Goal: Information Seeking & Learning: Understand process/instructions

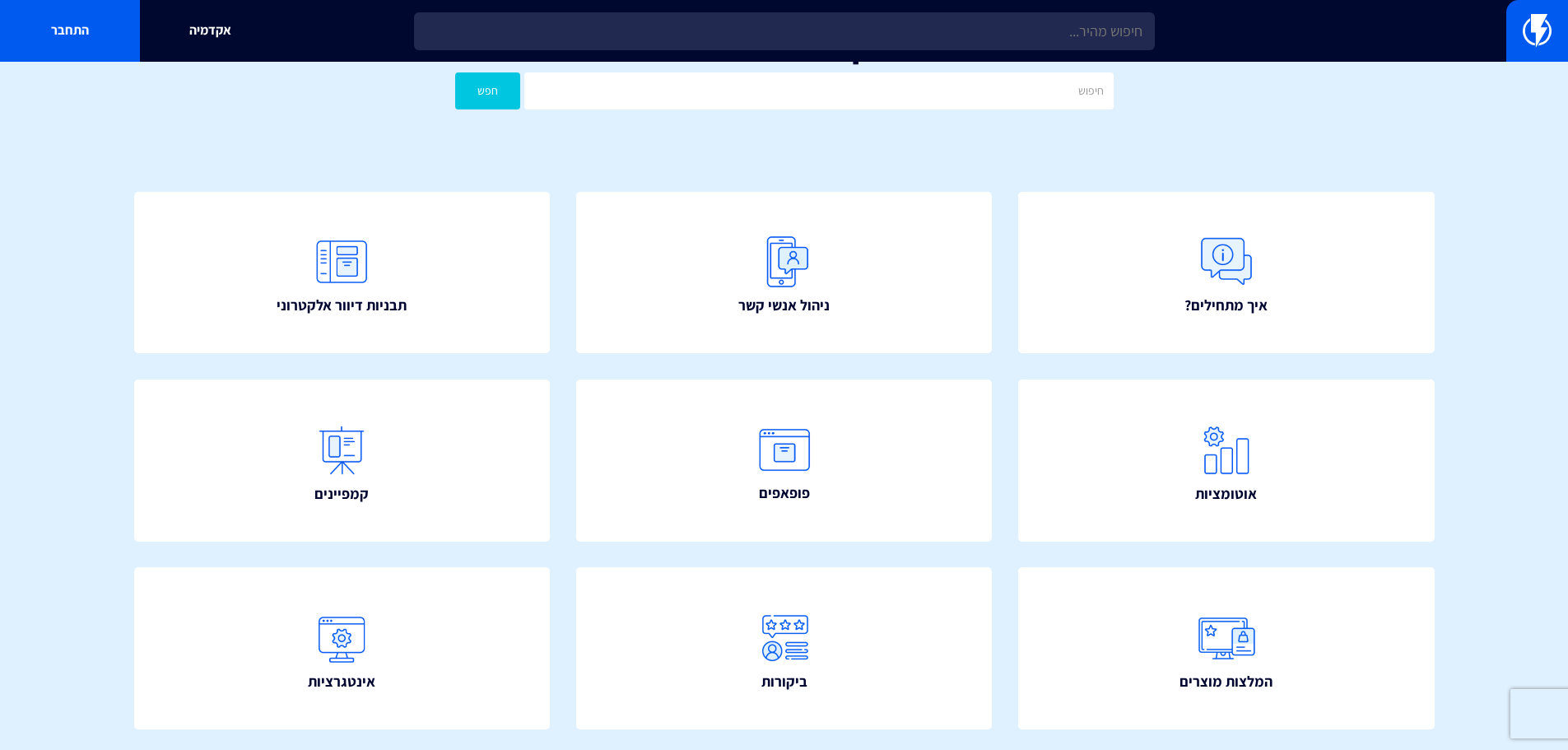
scroll to position [51, 0]
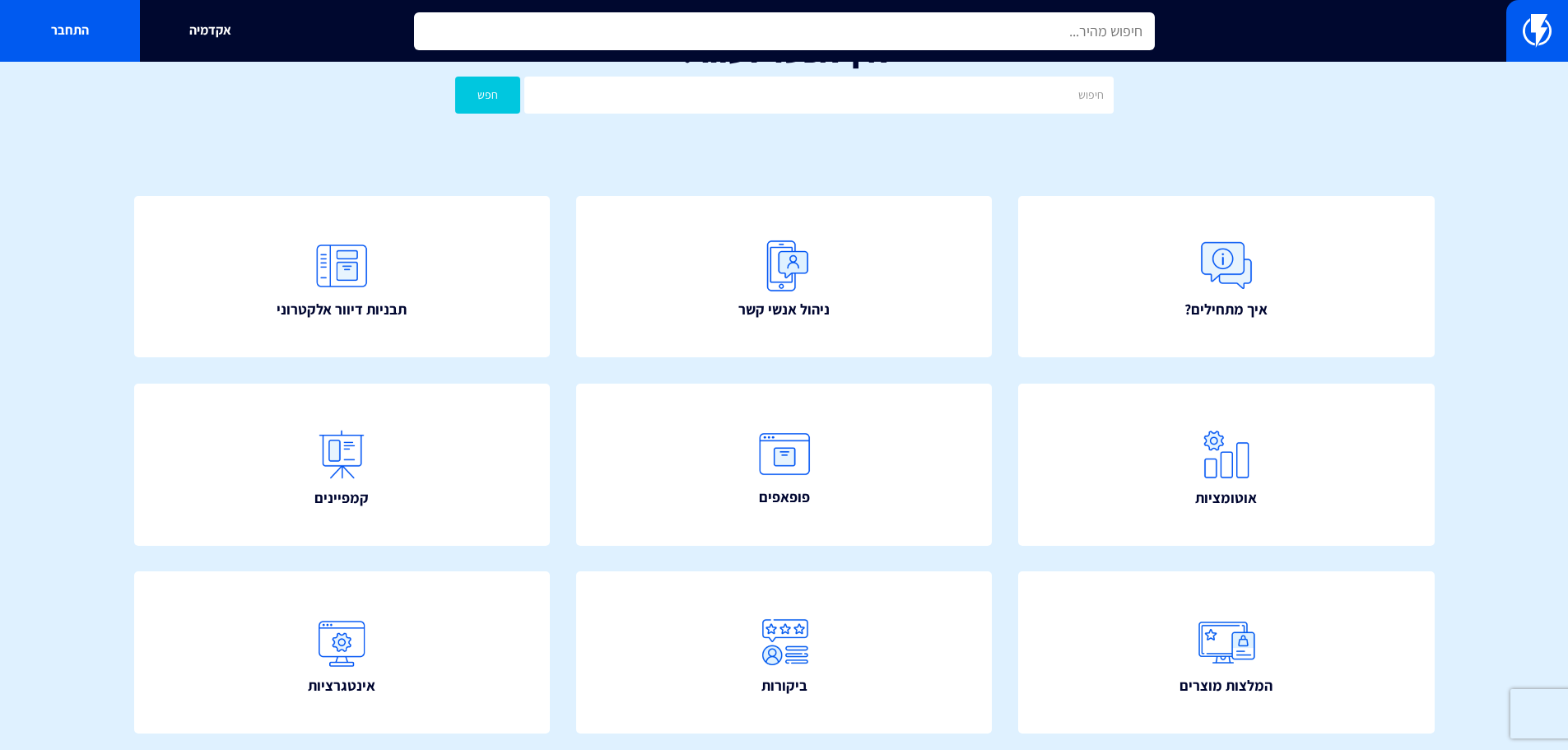
click at [1016, 26] on input "text" at bounding box center [784, 31] width 741 height 38
type input "נ"
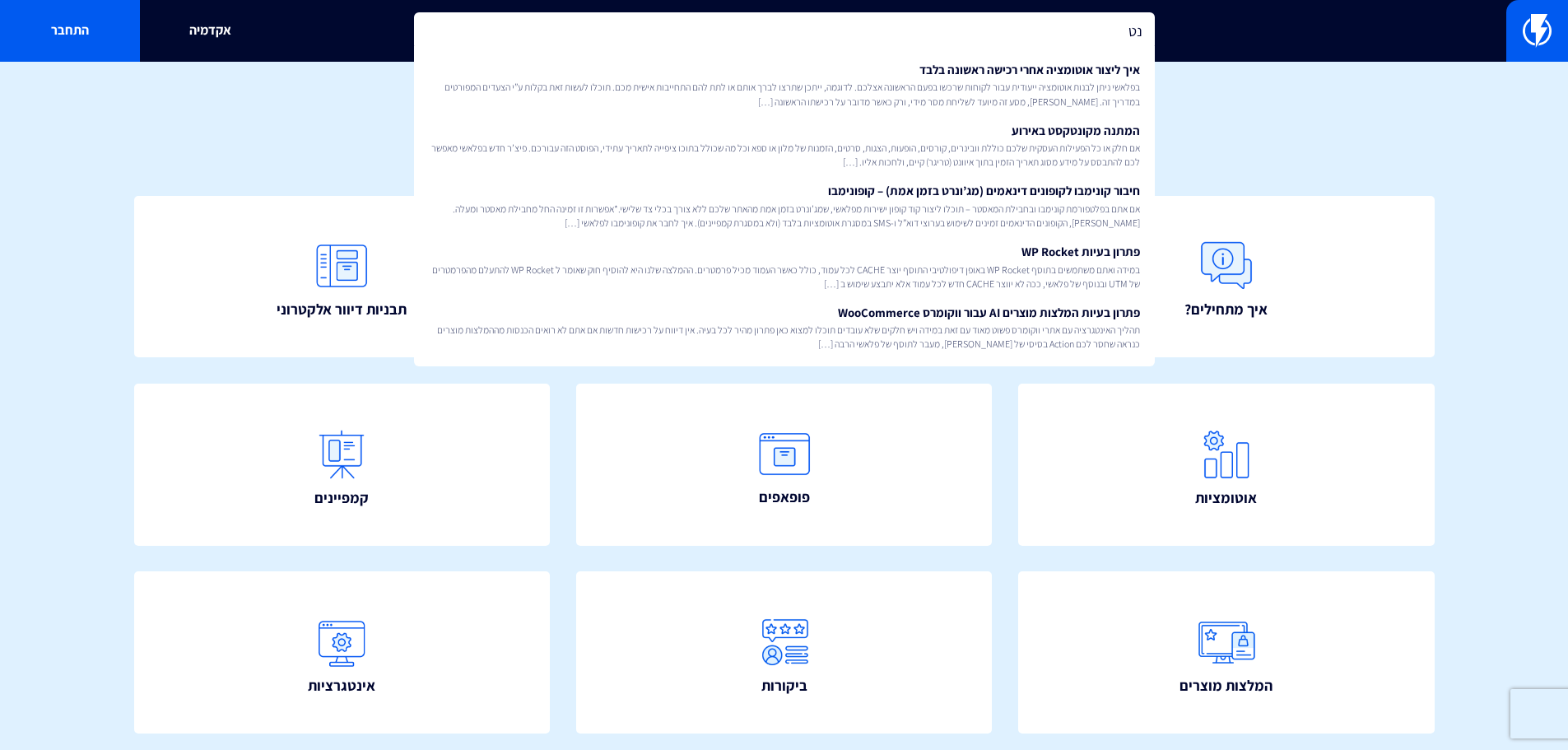
type input "נ"
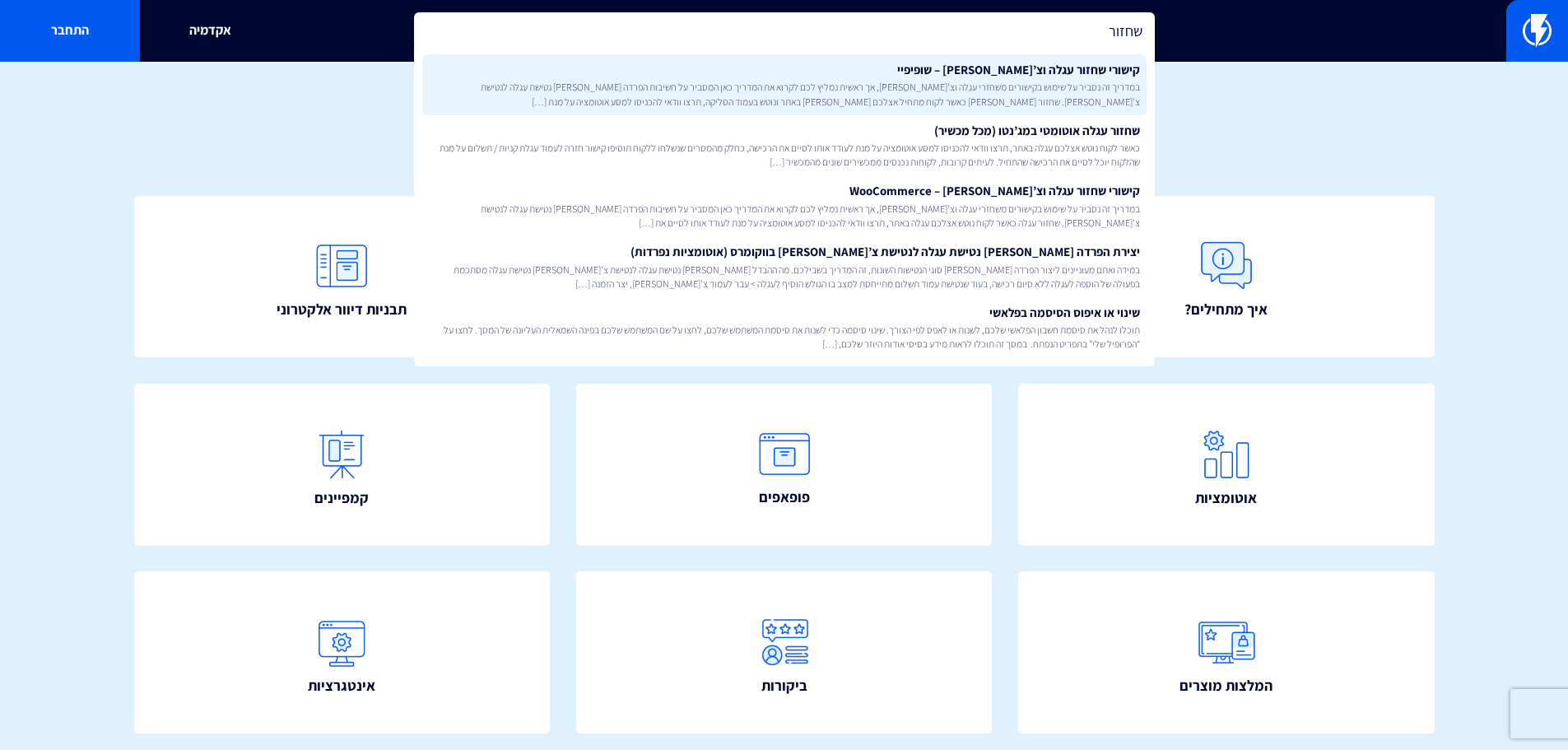
type input "שחזור"
click at [1108, 91] on span "במדריך זה נסביר על שימוש בקישורים משחזרי עגלה וצ’[PERSON_NAME], אך ראשית נמליץ …" at bounding box center [784, 94] width 711 height 28
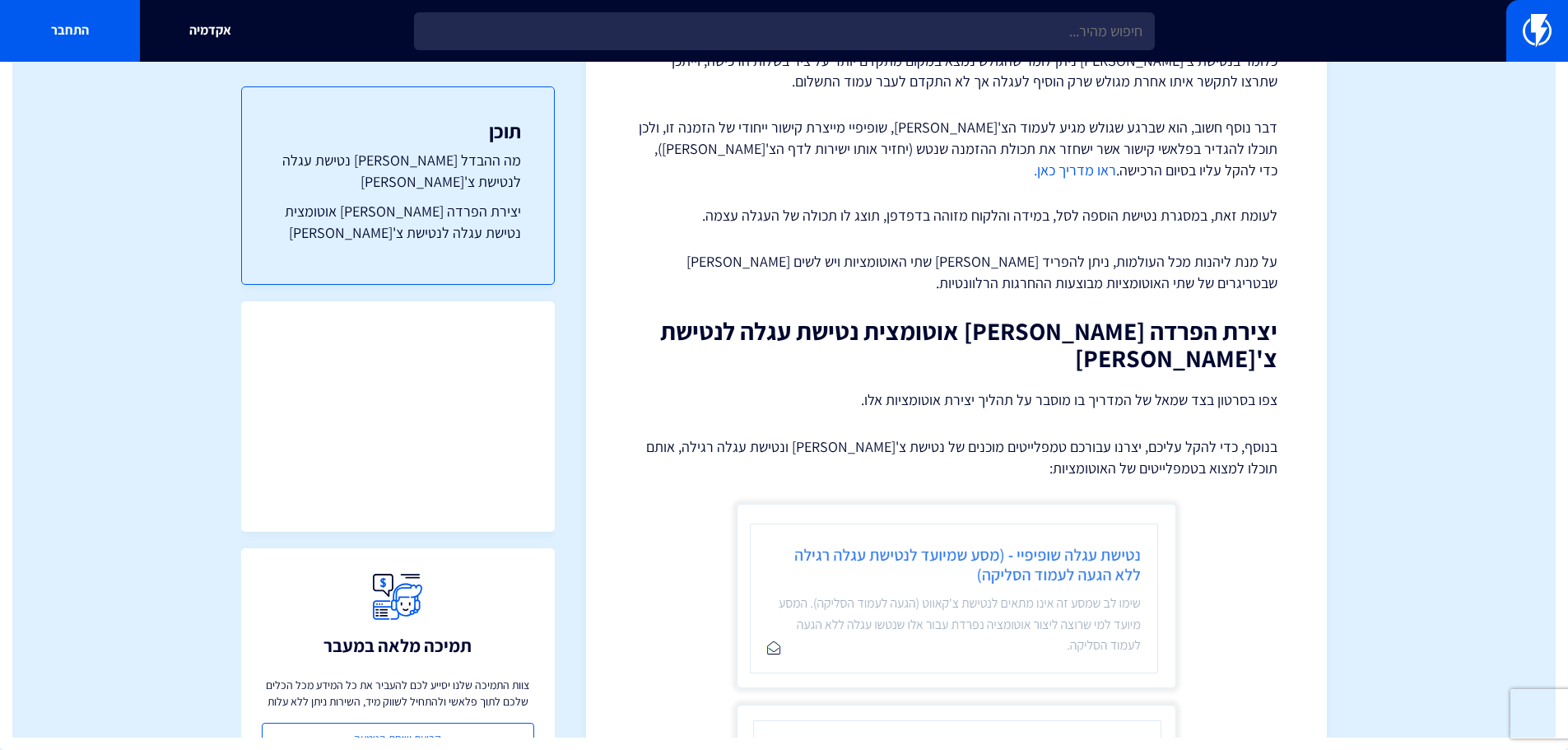
scroll to position [418, 0]
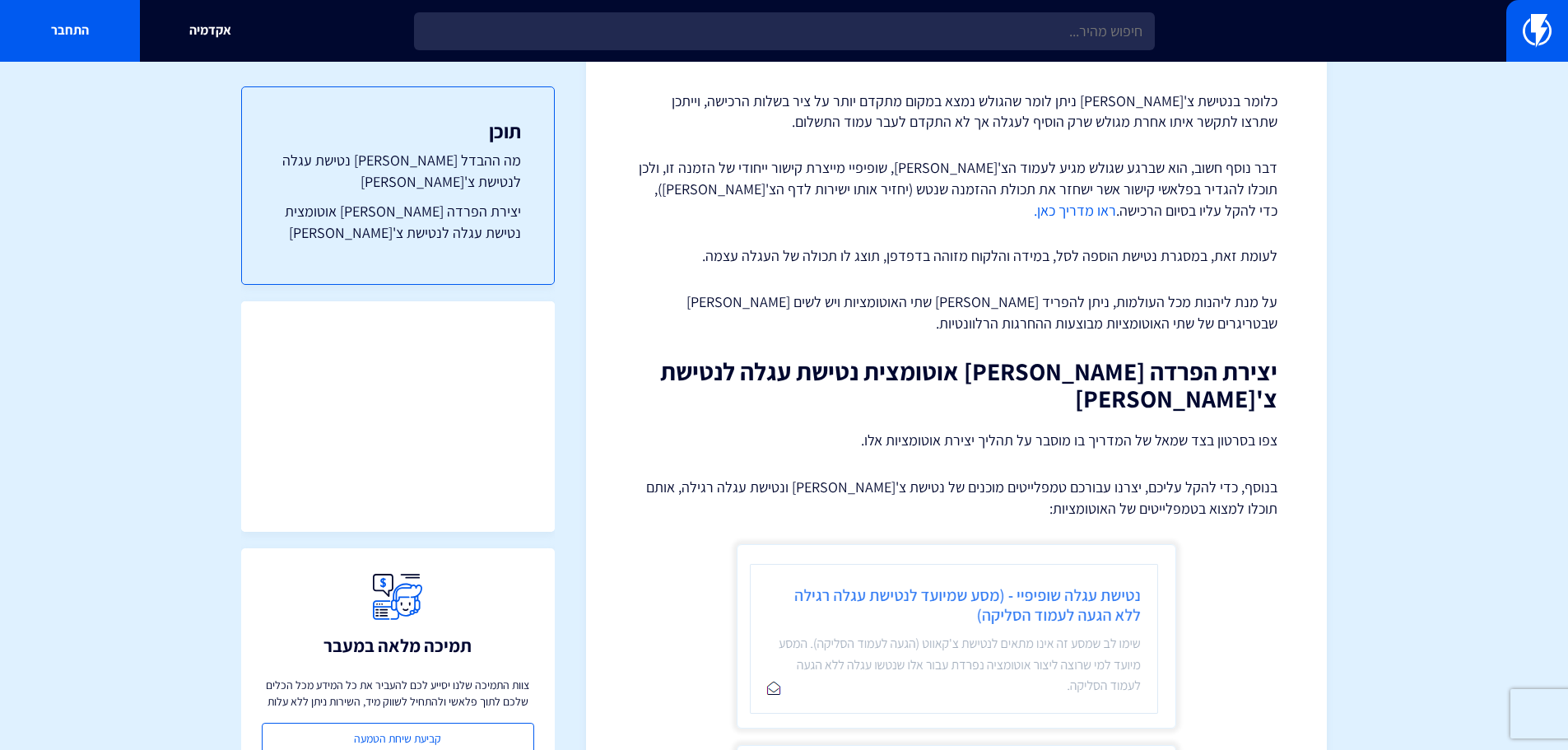
click at [1314, 410] on div "מרכז תמיכה אוטומציות יצירת הפרדה בין נטישת עגלה לנטישת צ'קאווט בשופיפיי (אוטומצ…" at bounding box center [956, 364] width 741 height 1392
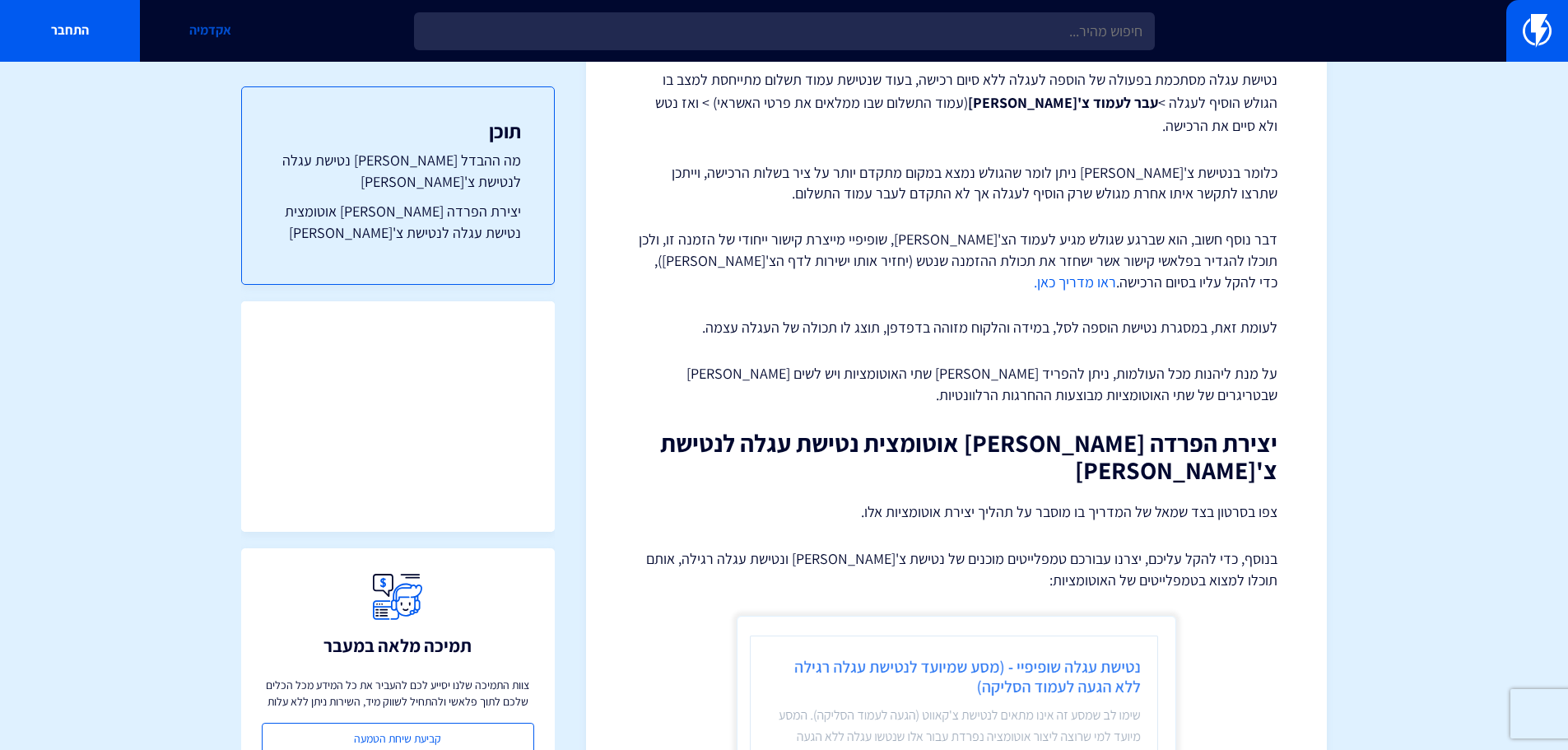
scroll to position [254, 0]
